Goal: Task Accomplishment & Management: Use online tool/utility

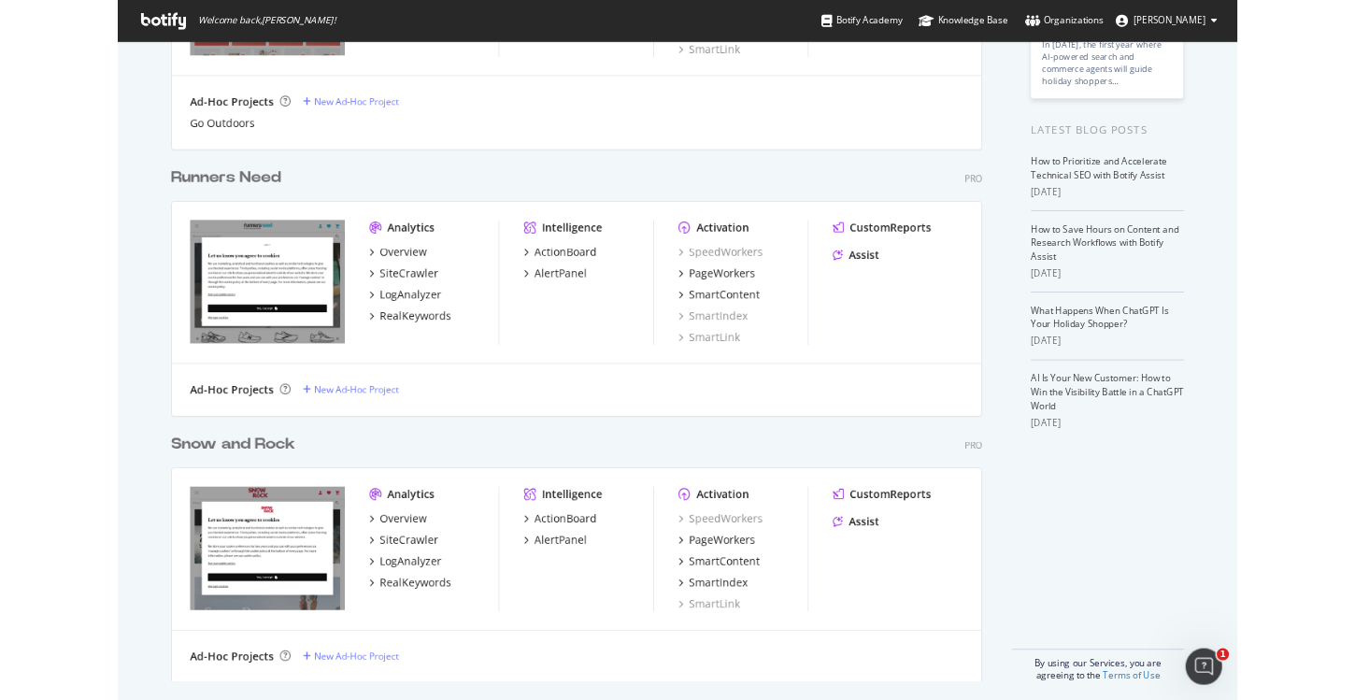
scroll to position [296, 0]
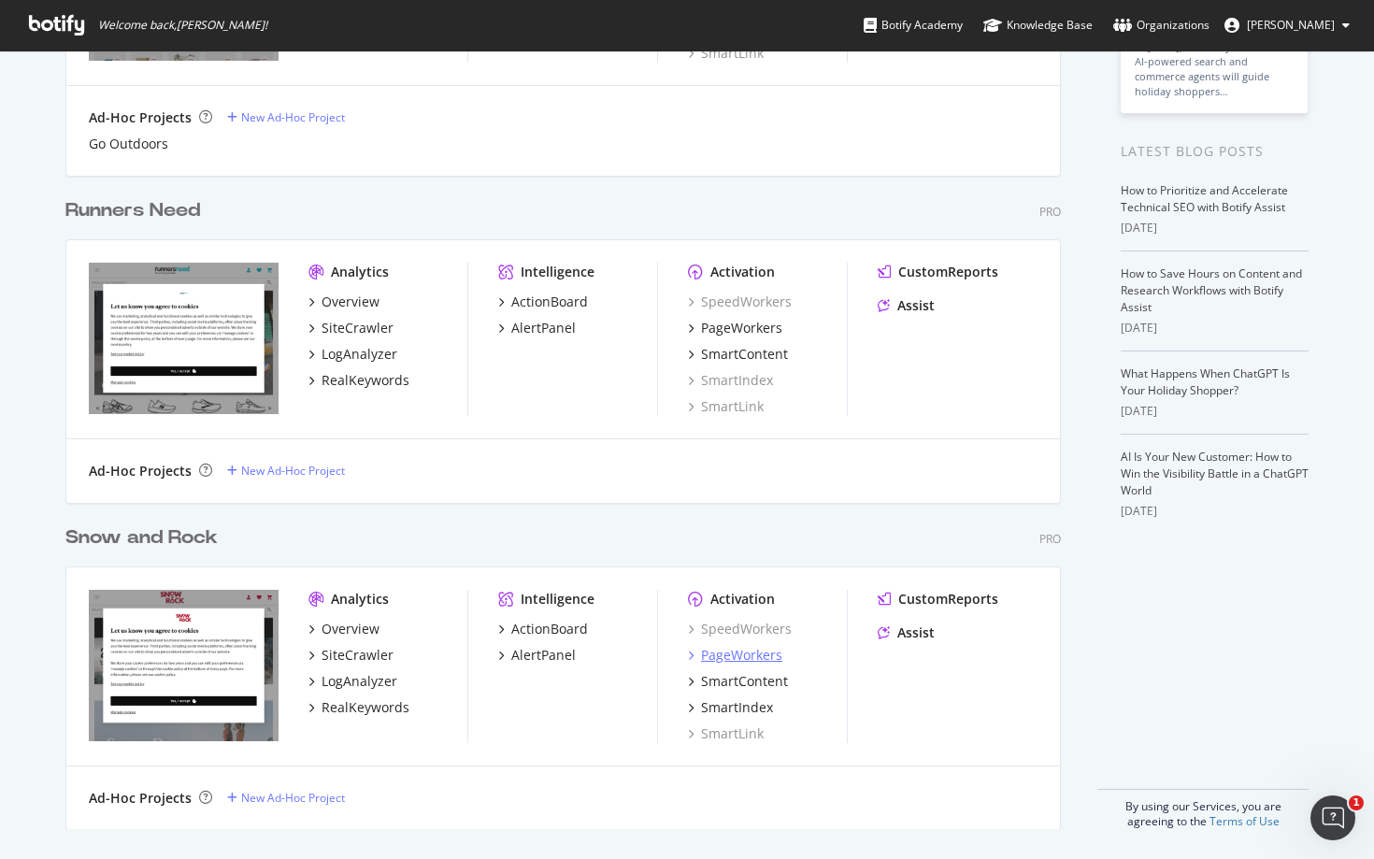
click at [742, 658] on div "PageWorkers" at bounding box center [741, 655] width 81 height 19
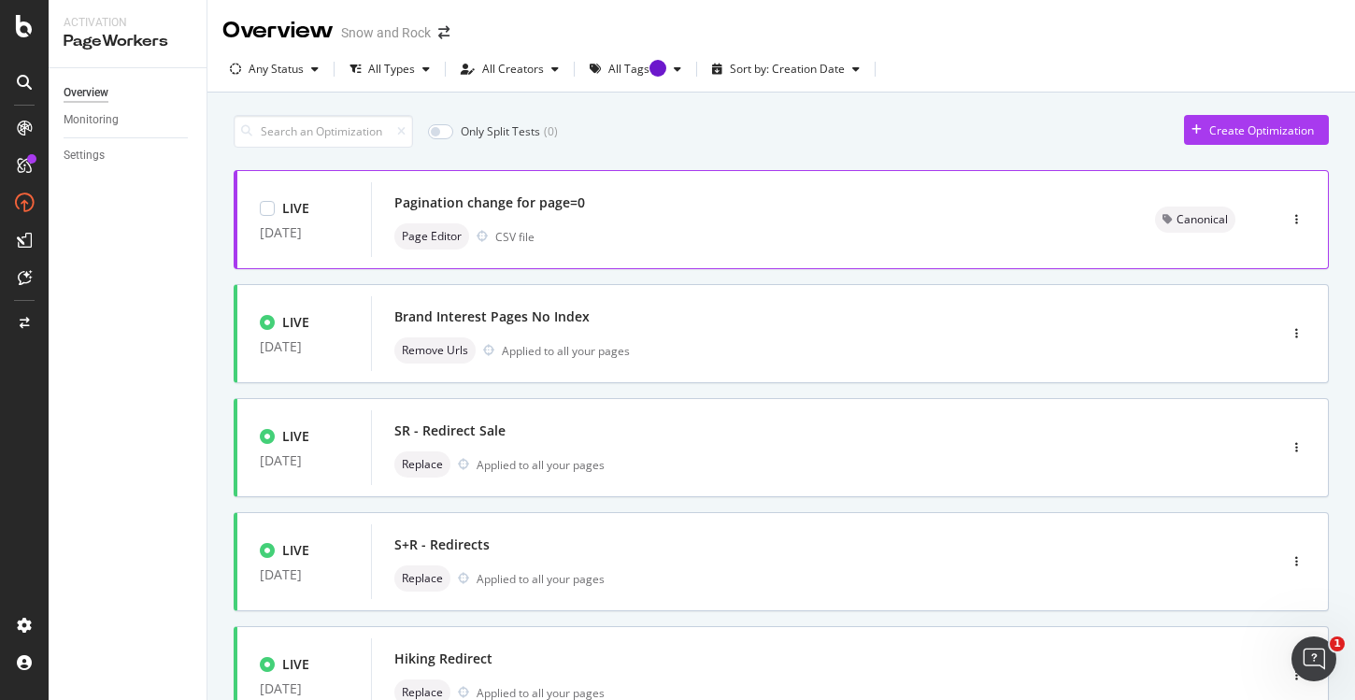
click at [777, 223] on div "Page Editor CSV file" at bounding box center [752, 236] width 716 height 26
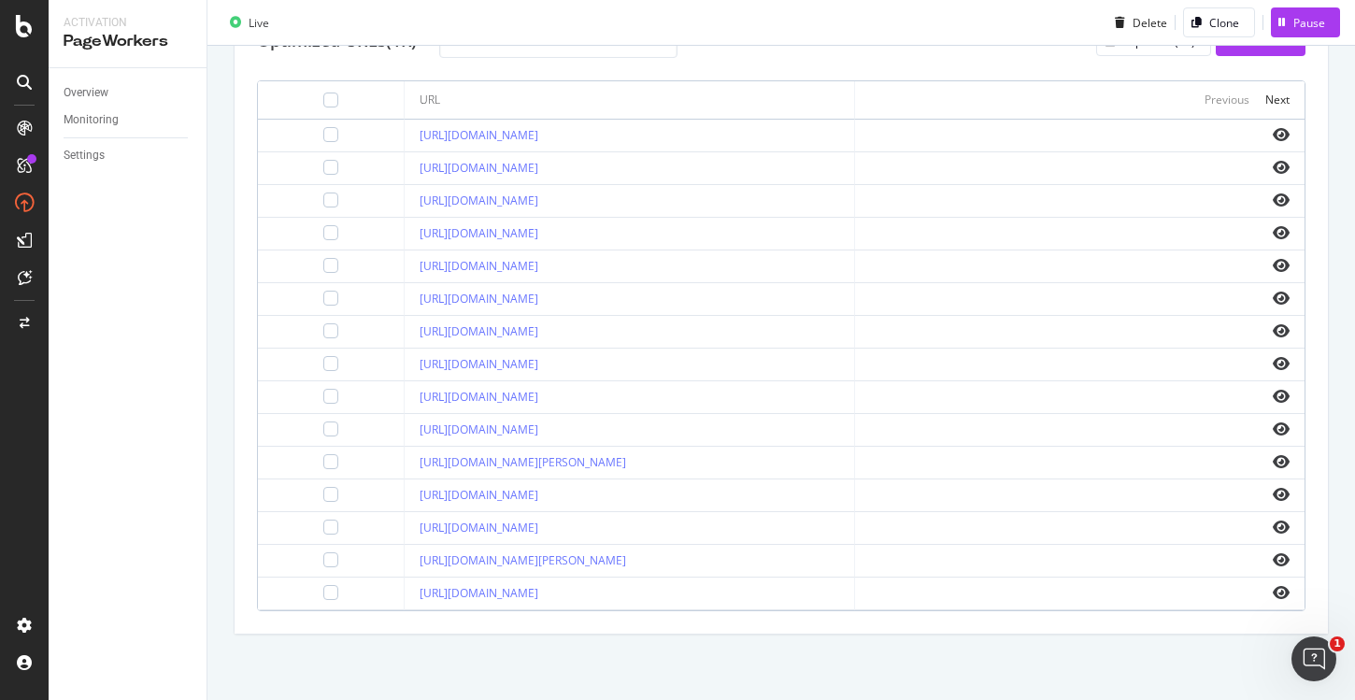
scroll to position [0, 159]
click at [1282, 464] on icon "eye" at bounding box center [1281, 461] width 17 height 15
